Goal: Understand process/instructions: Learn about a topic

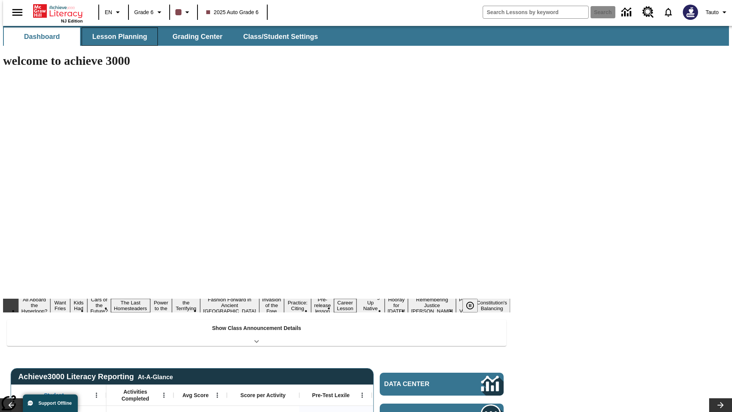
click at [117, 37] on span "Lesson Planning" at bounding box center [119, 36] width 55 height 9
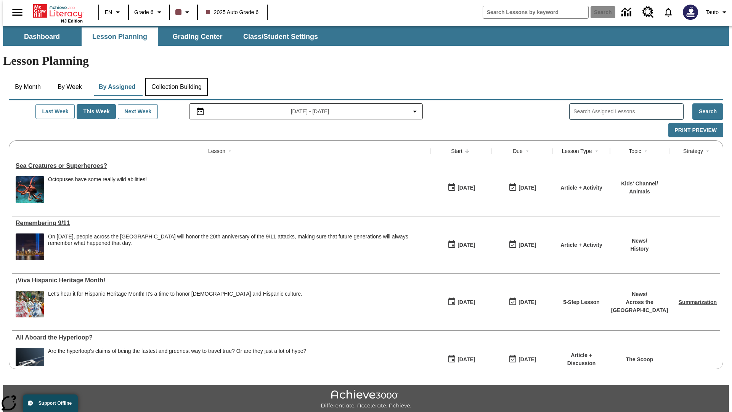
click at [176, 78] on button "Collection Building" at bounding box center [176, 87] width 63 height 18
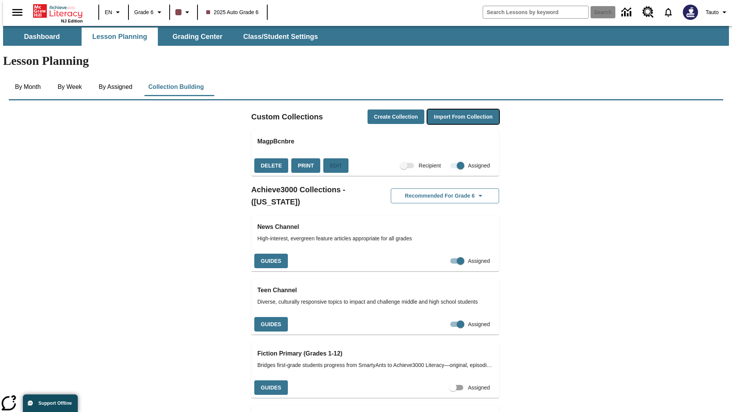
click at [450, 109] on button "Import from Collection" at bounding box center [464, 116] width 72 height 15
